Goal: Information Seeking & Learning: Check status

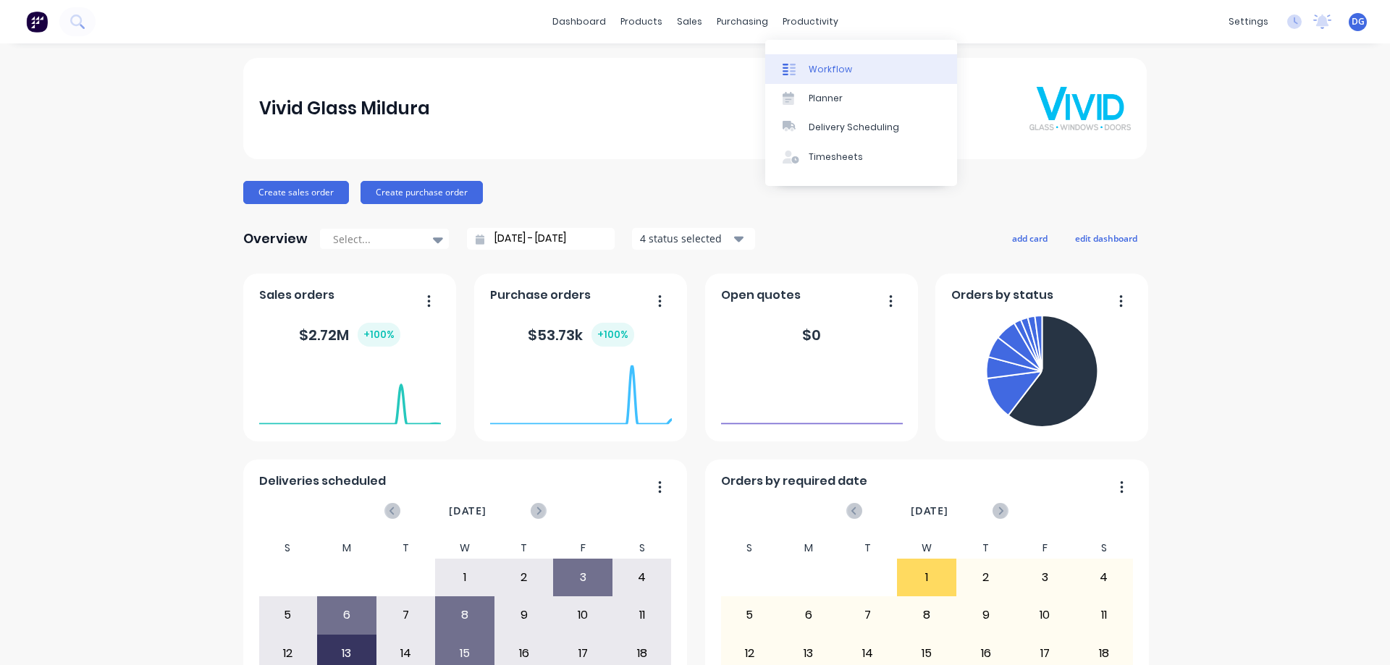
click at [826, 72] on div "Workflow" at bounding box center [830, 69] width 43 height 13
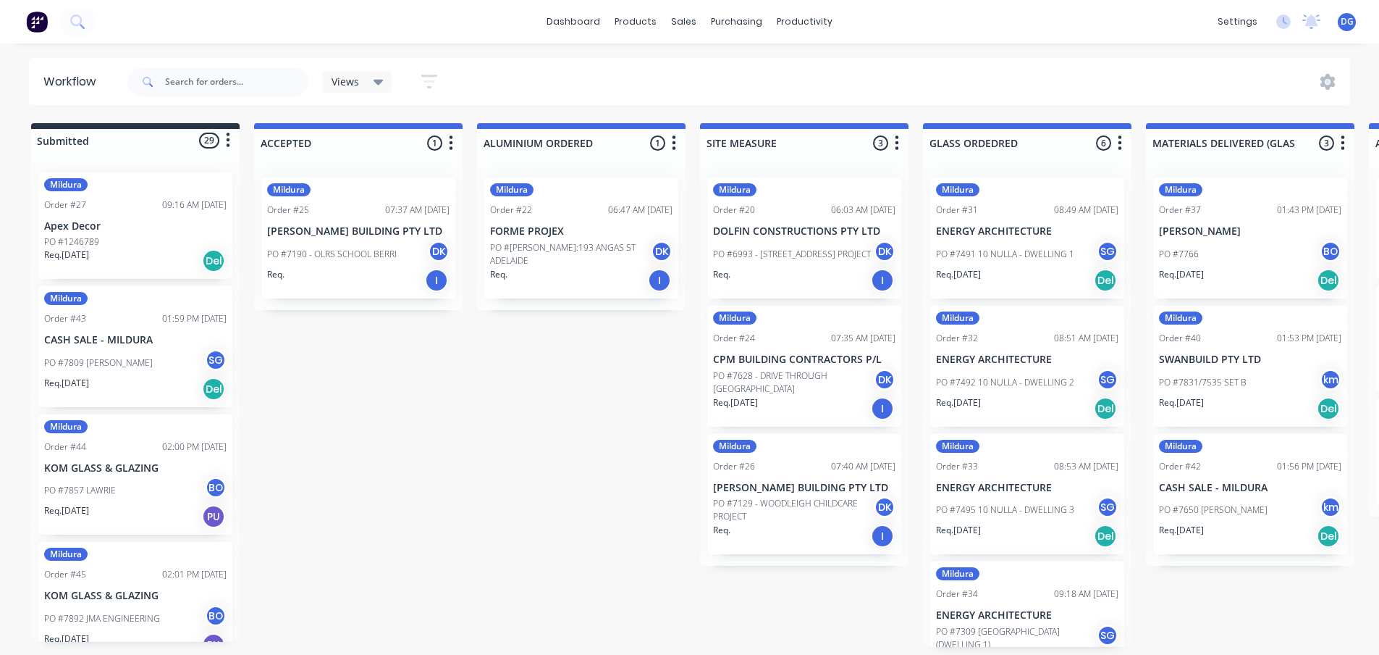
click at [1004, 238] on div "Mildura Order #31 08:49 AM [DATE] ENERGY ARCHITECTURE PO #7491 10 NULLA - DWELL…" at bounding box center [1027, 237] width 194 height 121
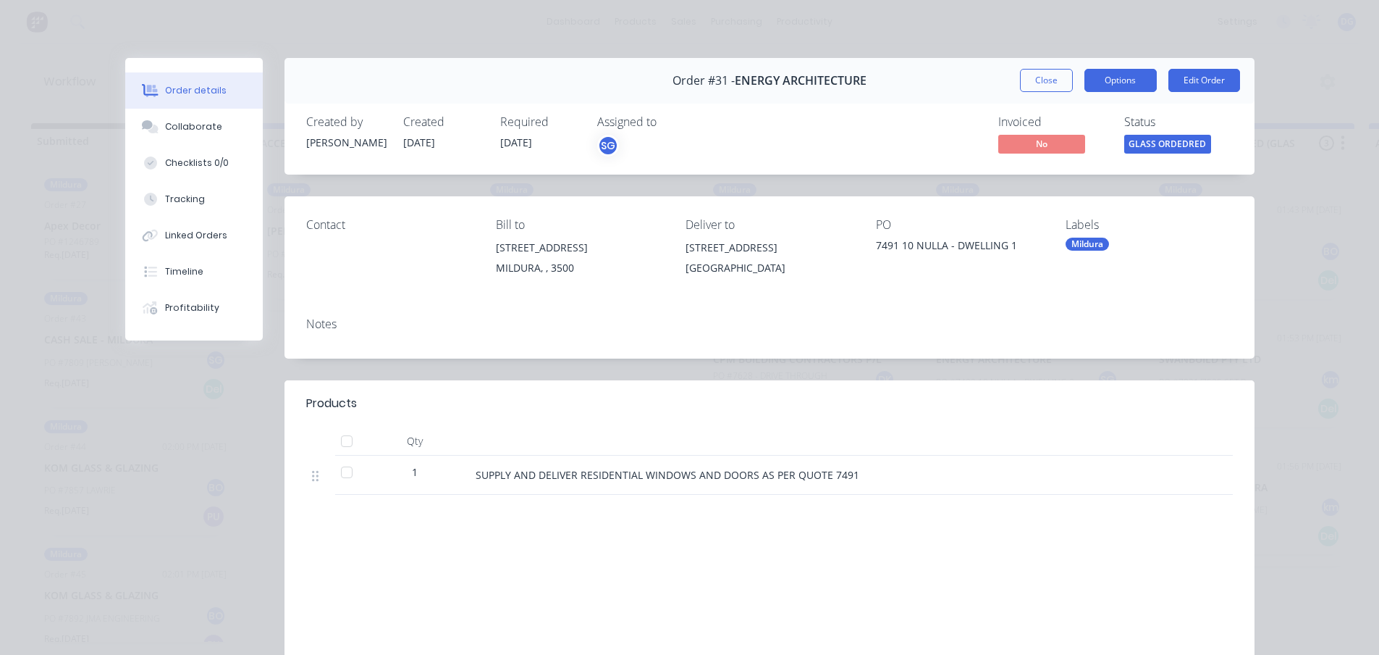
click at [1119, 83] on button "Options" at bounding box center [1121, 80] width 72 height 23
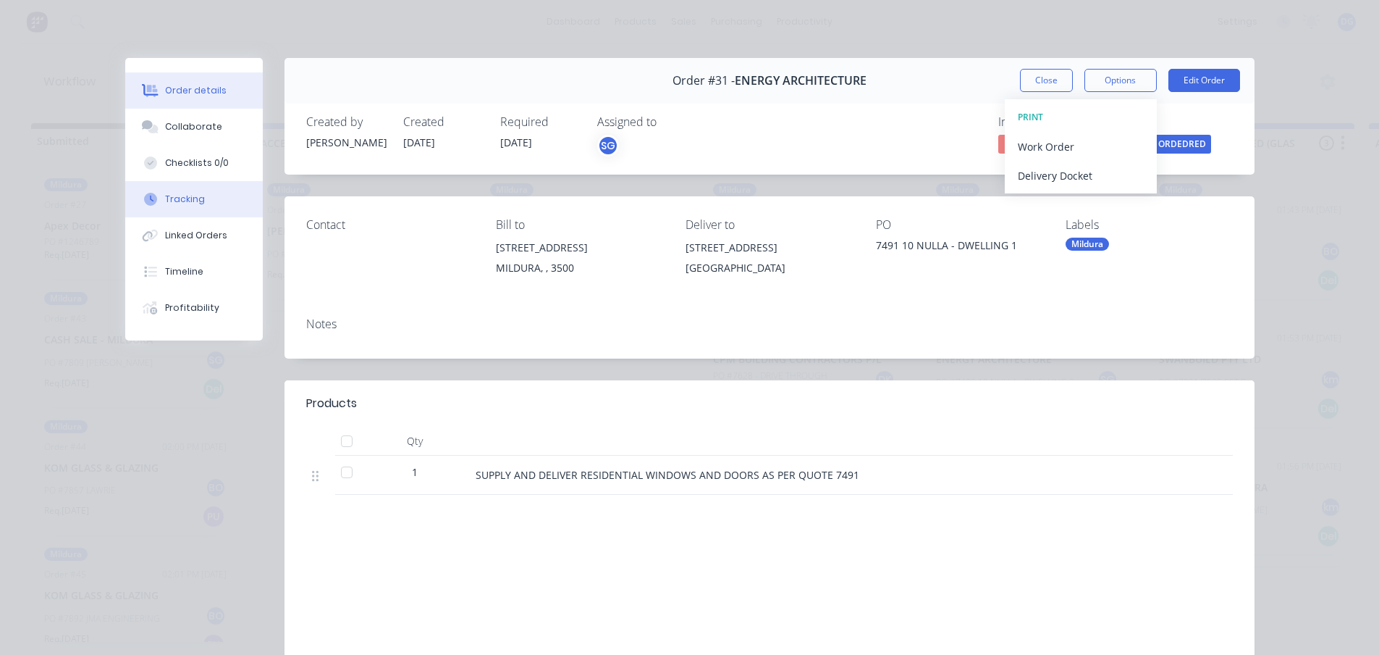
click at [167, 199] on div "Tracking" at bounding box center [185, 199] width 40 height 13
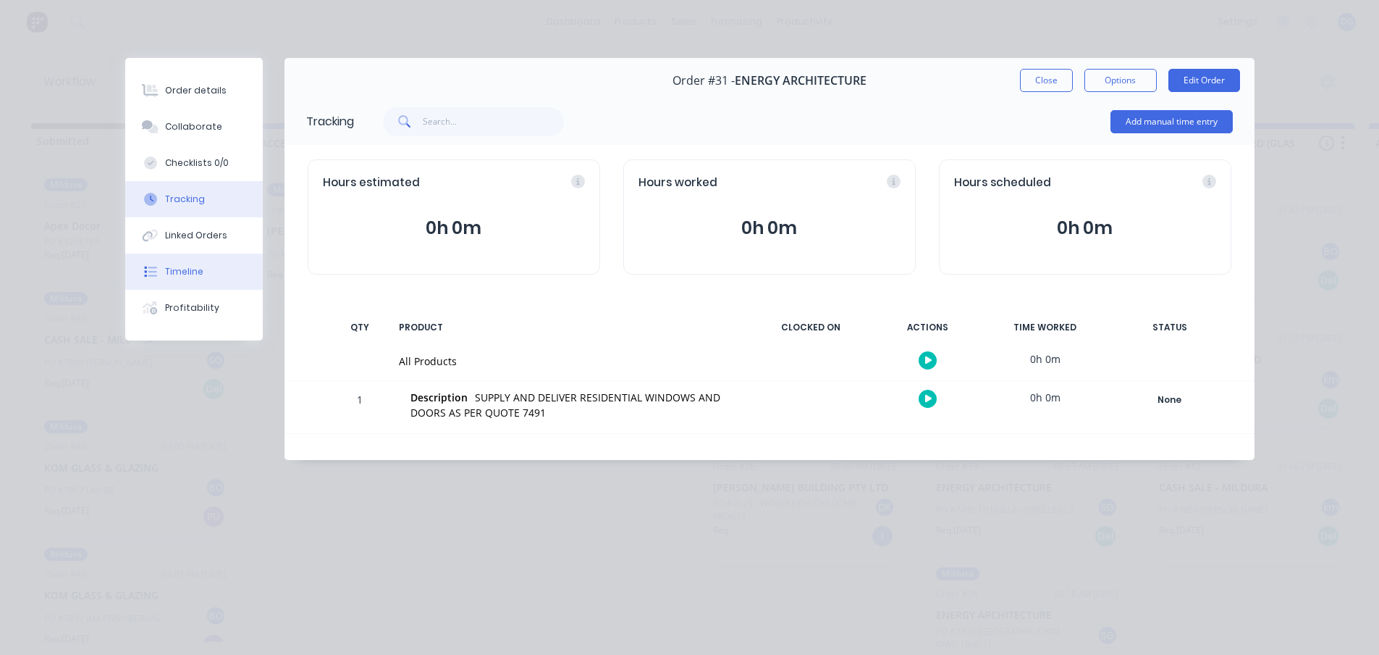
click at [188, 269] on div "Timeline" at bounding box center [184, 271] width 38 height 13
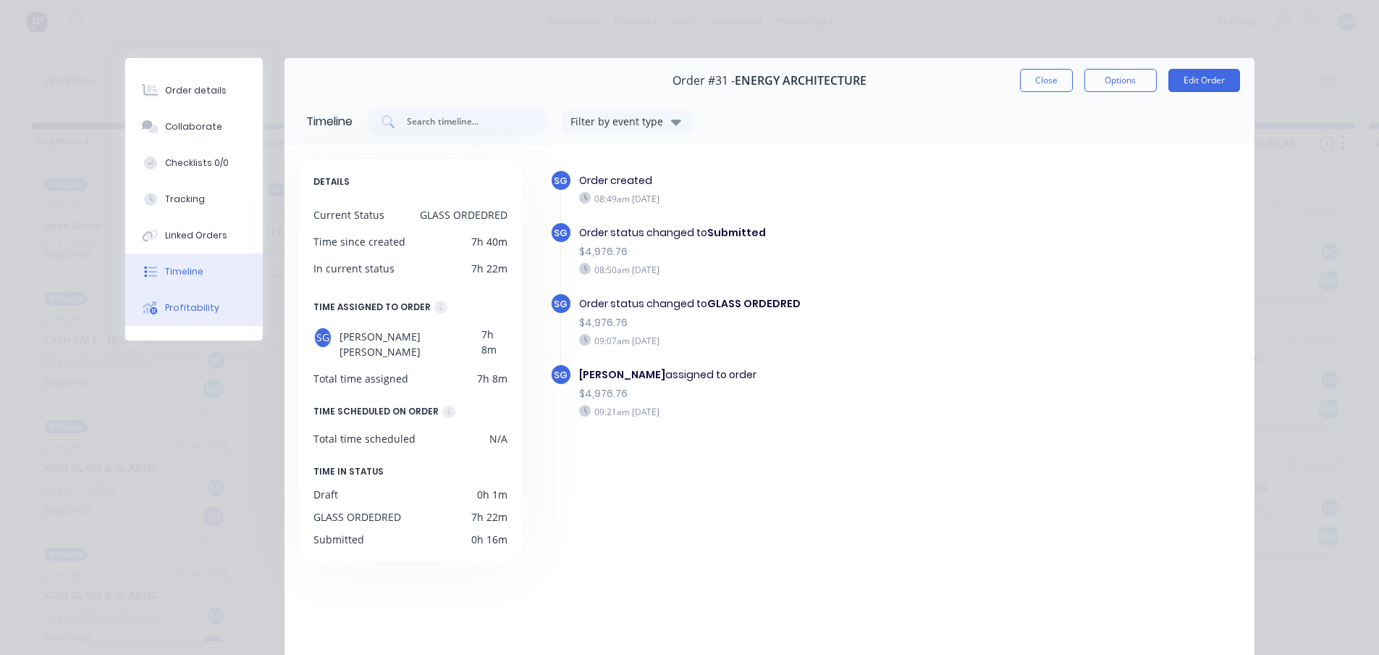
click at [180, 308] on div "Profitability" at bounding box center [192, 307] width 54 height 13
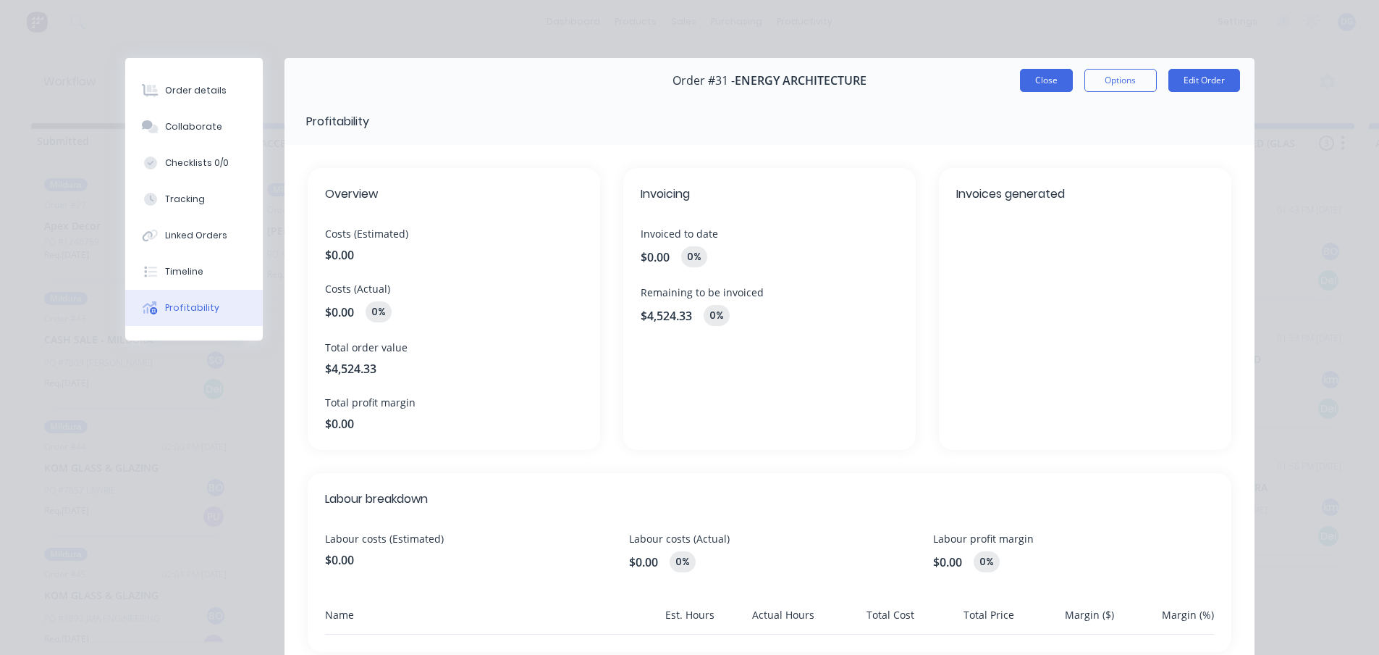
click at [1043, 75] on button "Close" at bounding box center [1046, 80] width 53 height 23
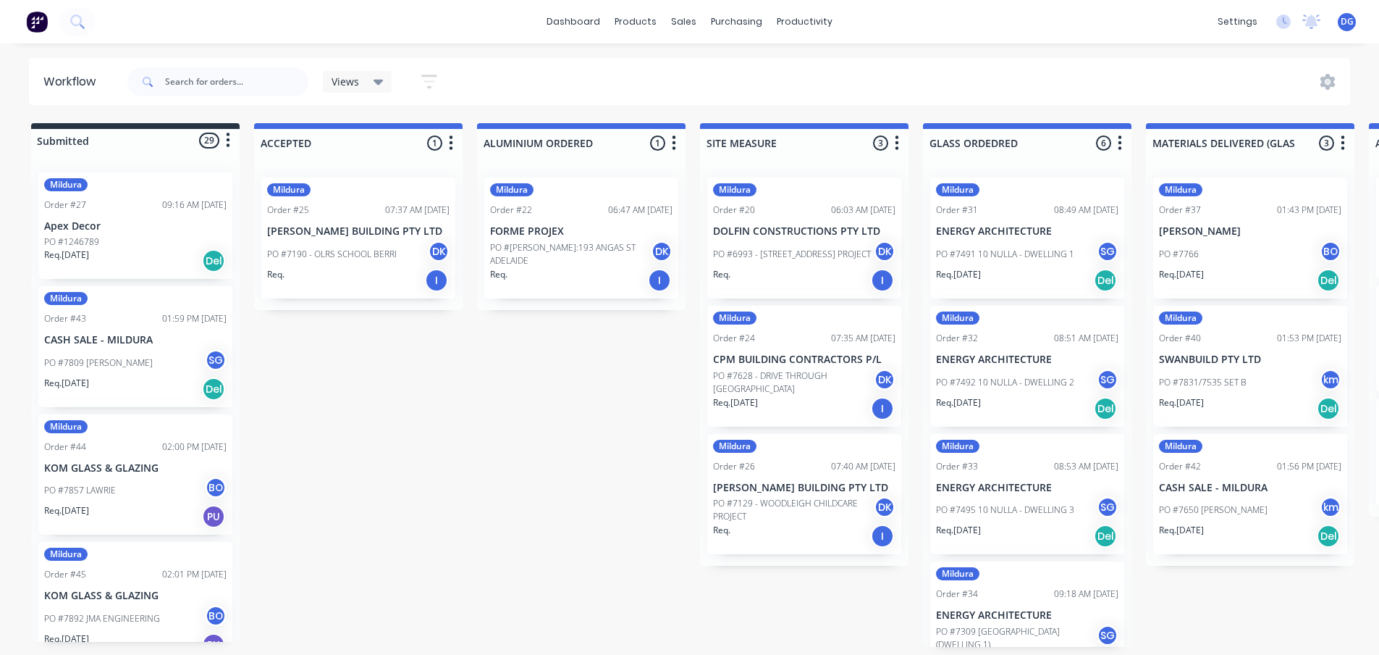
click at [1202, 363] on p "SWANBUILD PTY LTD" at bounding box center [1250, 359] width 182 height 12
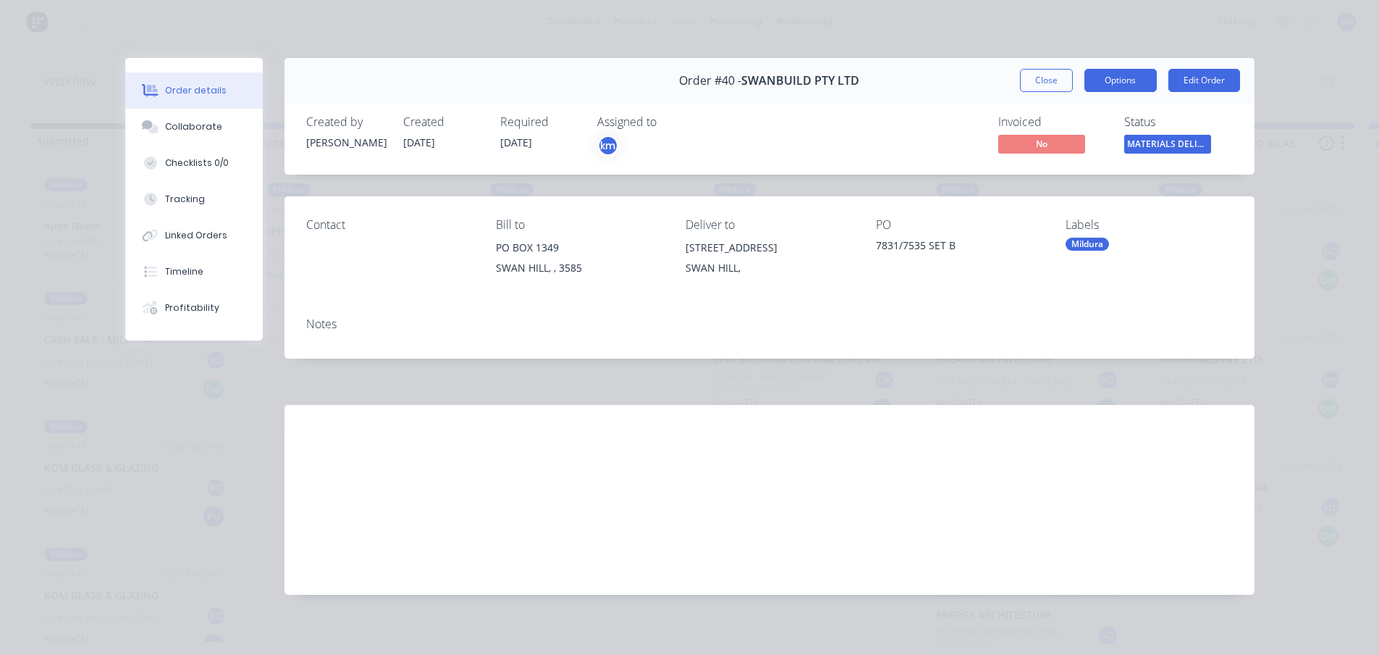
click at [1124, 80] on button "Options" at bounding box center [1121, 80] width 72 height 23
click at [1286, 316] on div "Order details Collaborate Checklists 0/0 Tracking Linked Orders Timeline Profit…" at bounding box center [689, 327] width 1379 height 655
click at [1298, 44] on div "Order details Collaborate Checklists 0/0 Tracking Linked Orders Timeline Profit…" at bounding box center [689, 327] width 1379 height 655
click at [1035, 79] on button "Close" at bounding box center [1046, 80] width 53 height 23
